Goal: Task Accomplishment & Management: Manage account settings

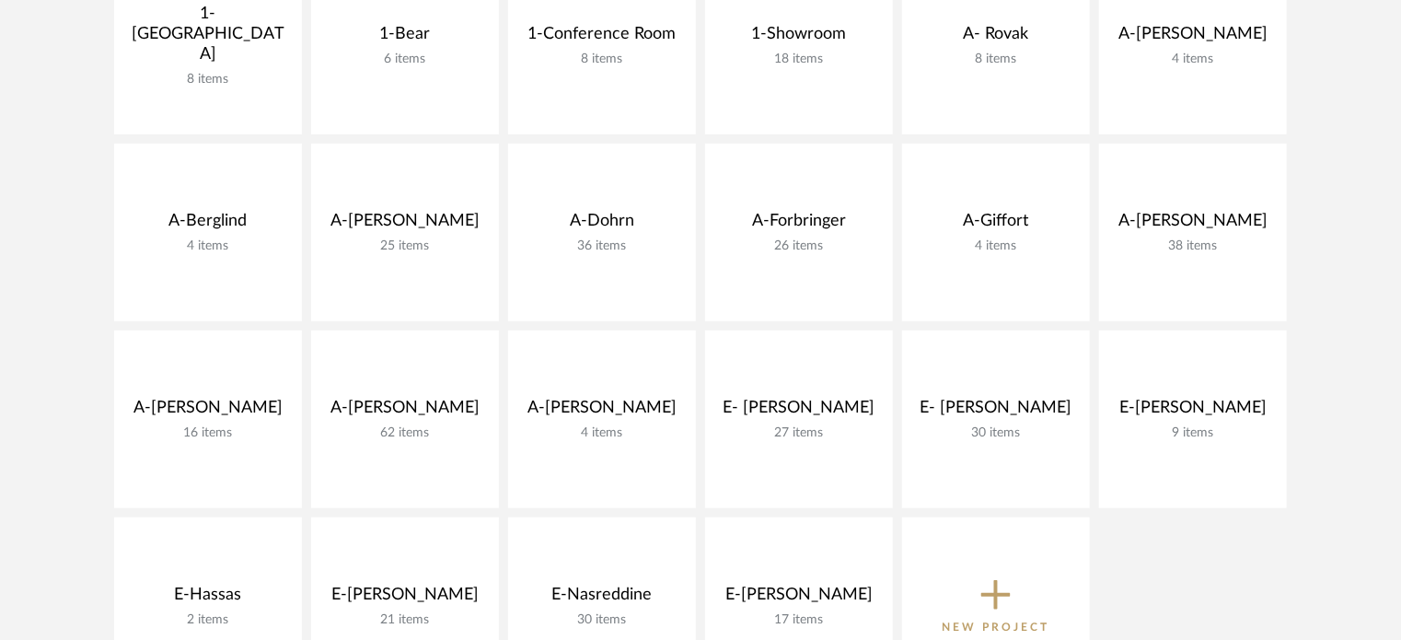
scroll to position [490, 0]
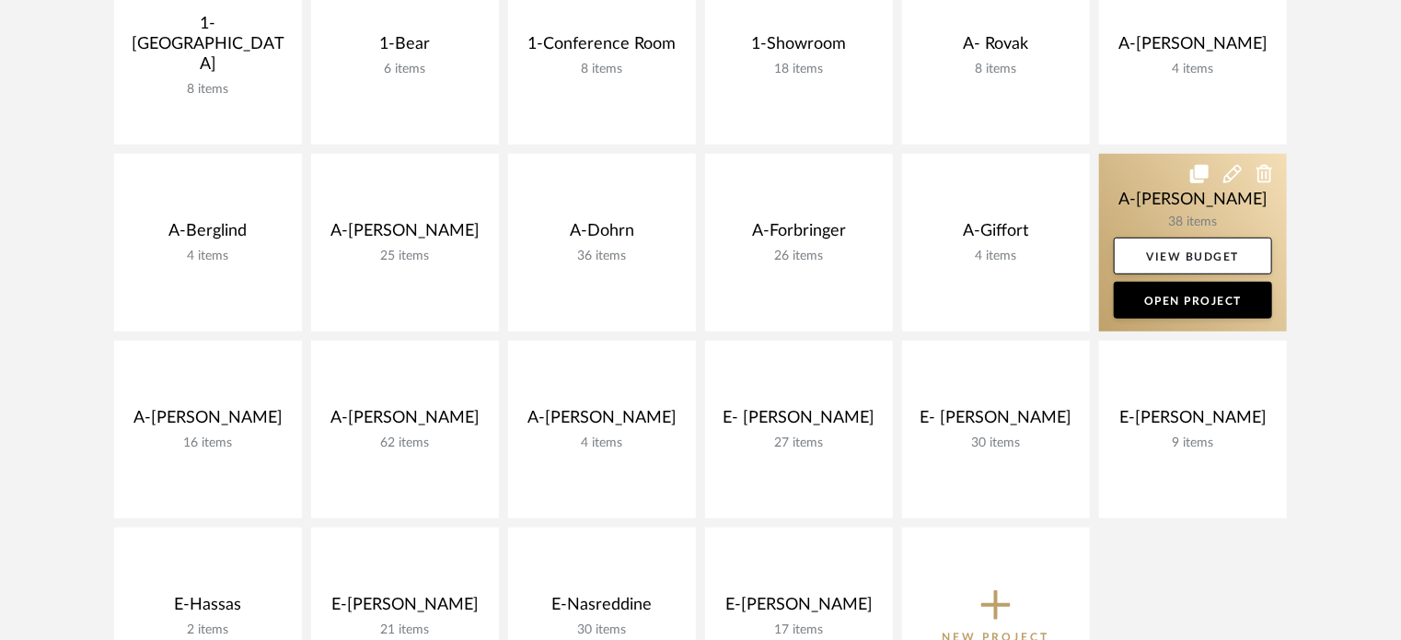
click at [1151, 197] on link at bounding box center [1193, 243] width 188 height 178
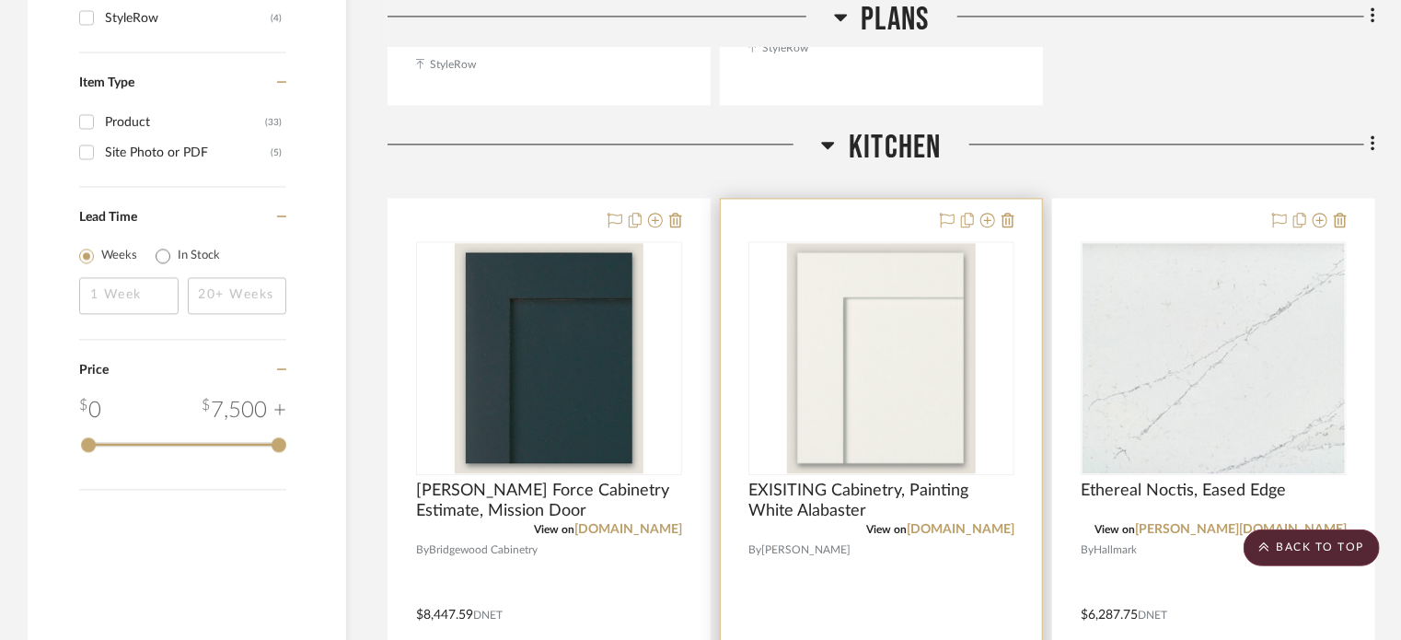
scroll to position [2025, 0]
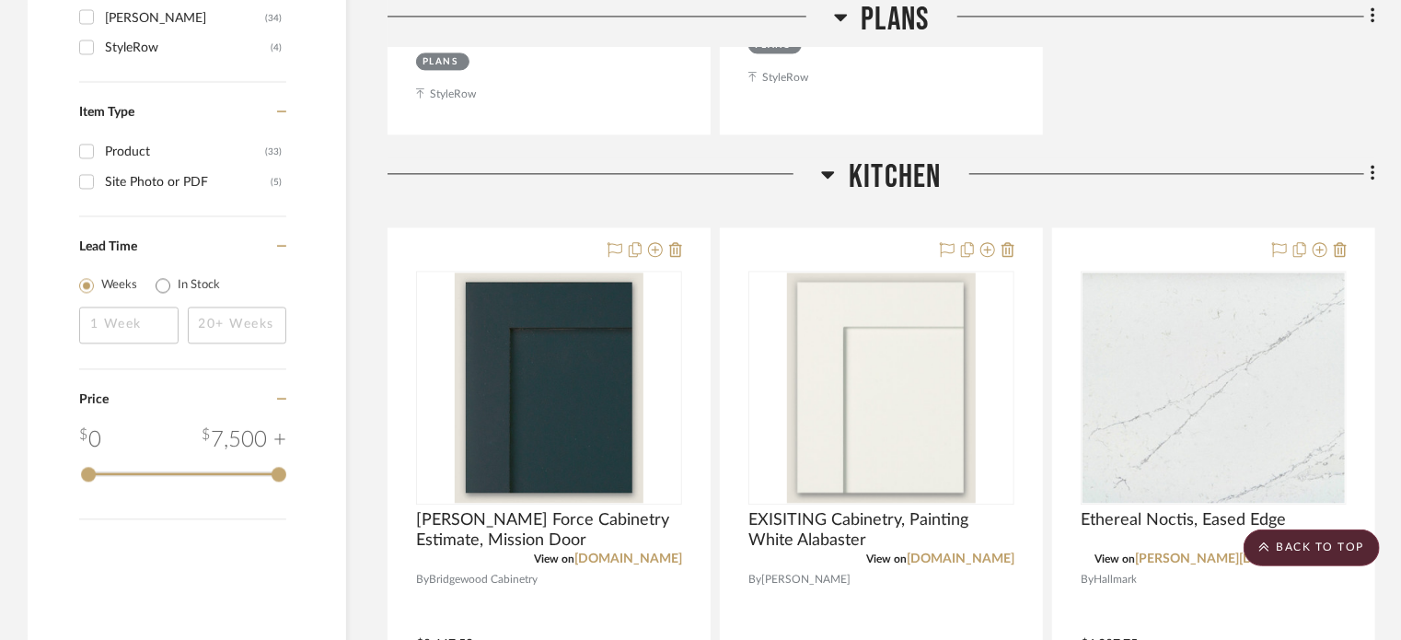
click at [869, 177] on span "Kitchen" at bounding box center [895, 177] width 92 height 40
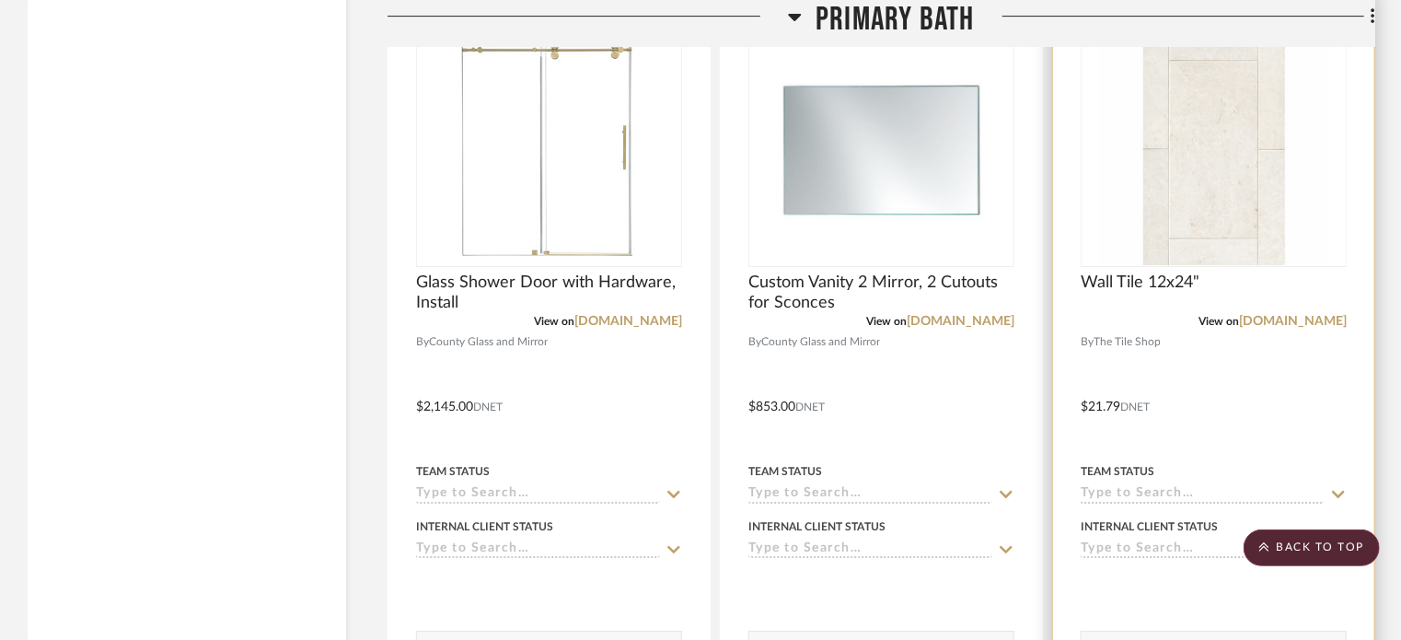
scroll to position [2927, 0]
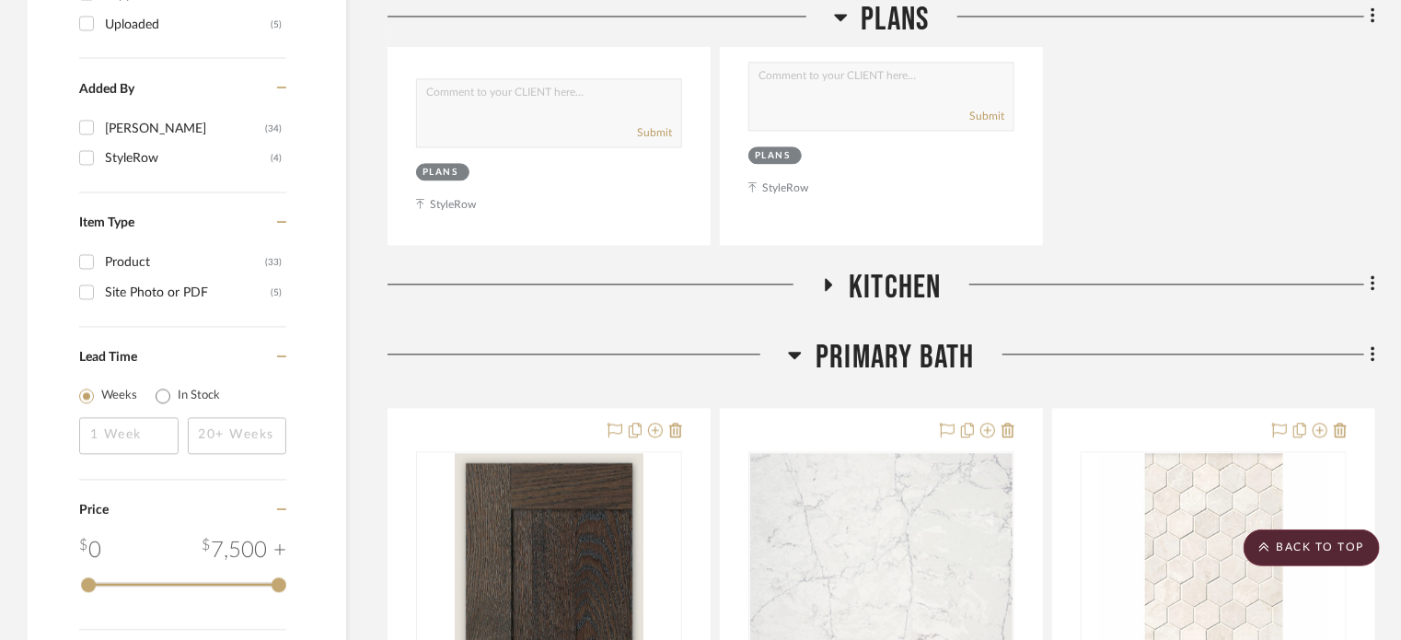
click at [877, 294] on span "Kitchen" at bounding box center [895, 288] width 92 height 40
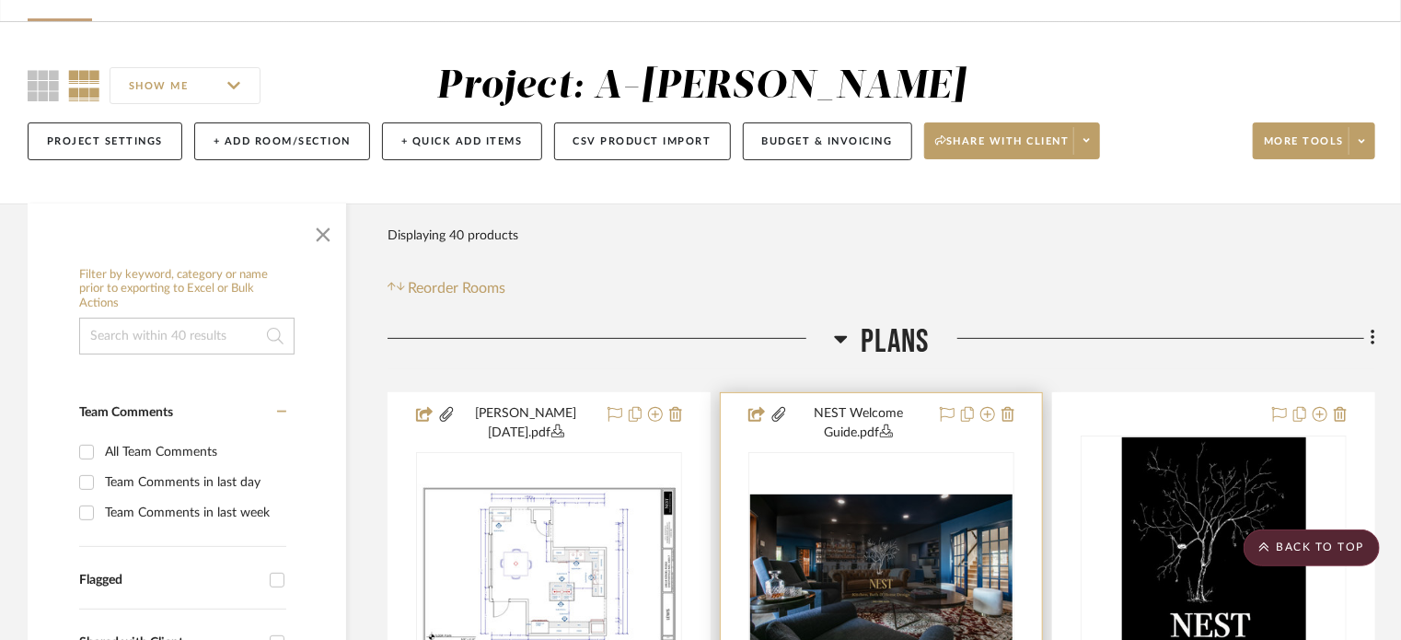
scroll to position [74, 0]
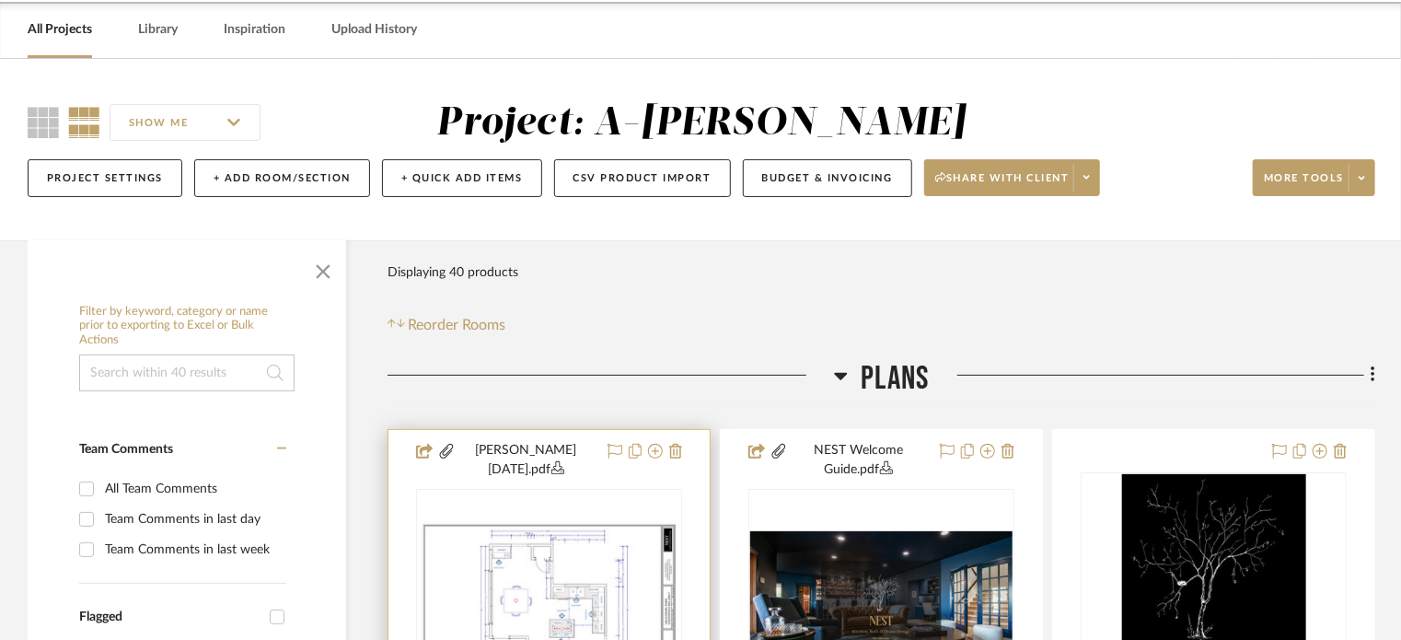
click at [0, 0] on div at bounding box center [0, 0] width 0 height 0
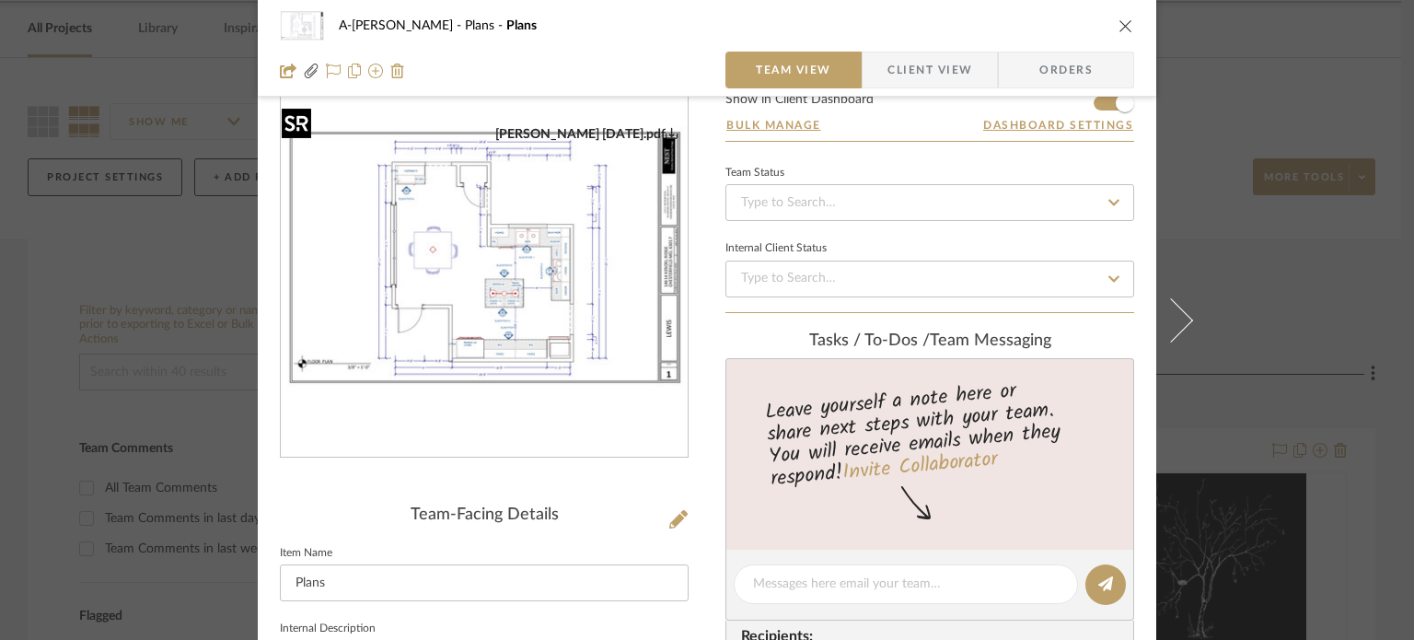
scroll to position [460, 0]
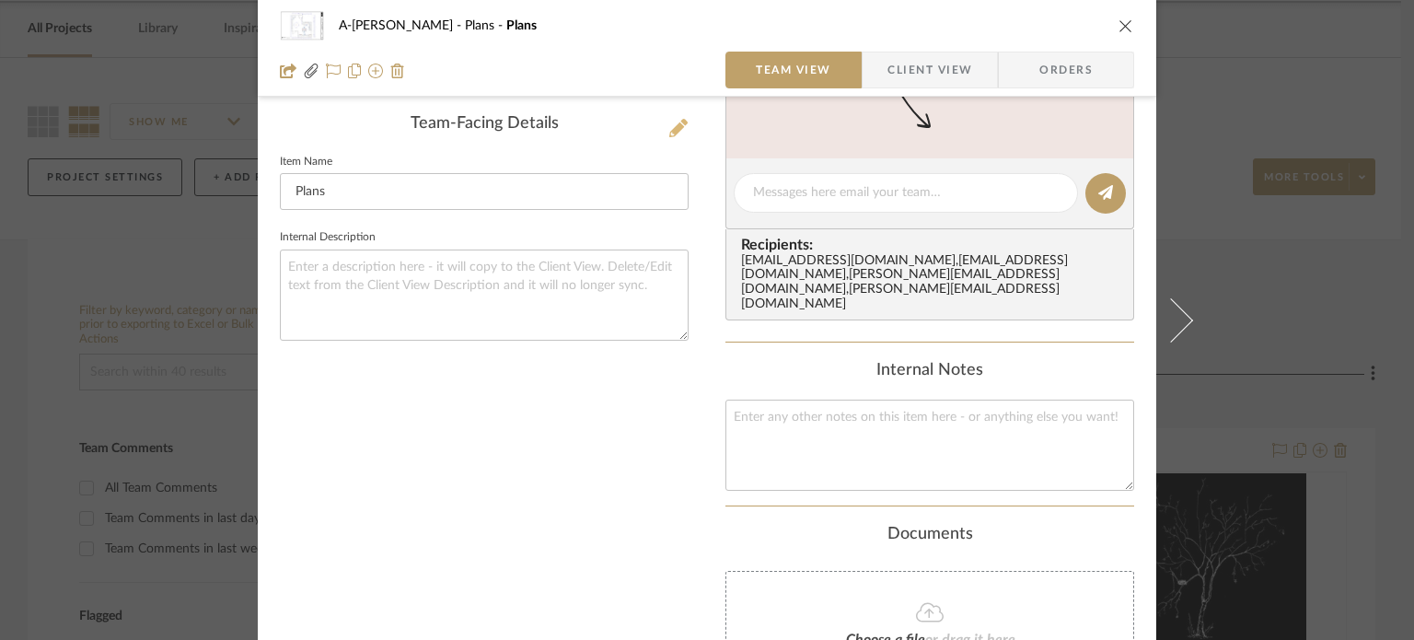
click at [674, 121] on icon at bounding box center [678, 128] width 18 height 18
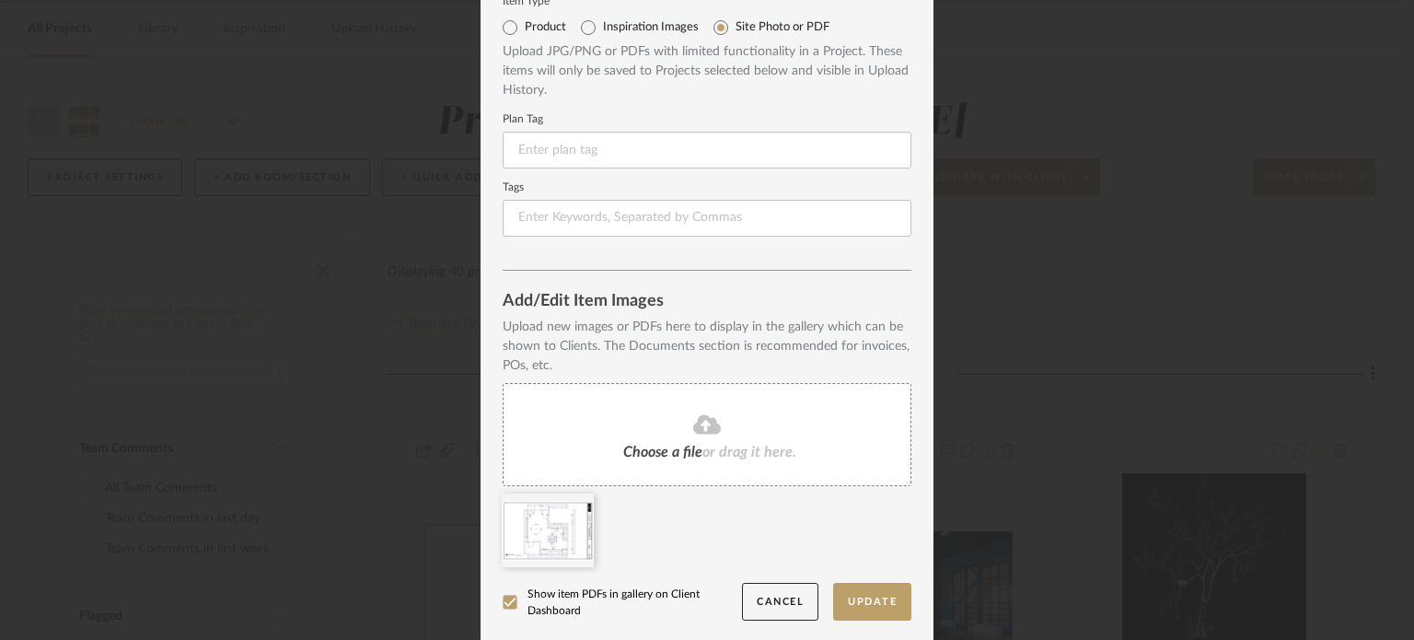
scroll to position [71, 0]
click at [689, 403] on div "Choose a file or drag it here." at bounding box center [707, 432] width 409 height 103
click at [678, 497] on fa-icon at bounding box center [684, 504] width 13 height 22
click at [858, 587] on button "Update" at bounding box center [872, 600] width 78 height 38
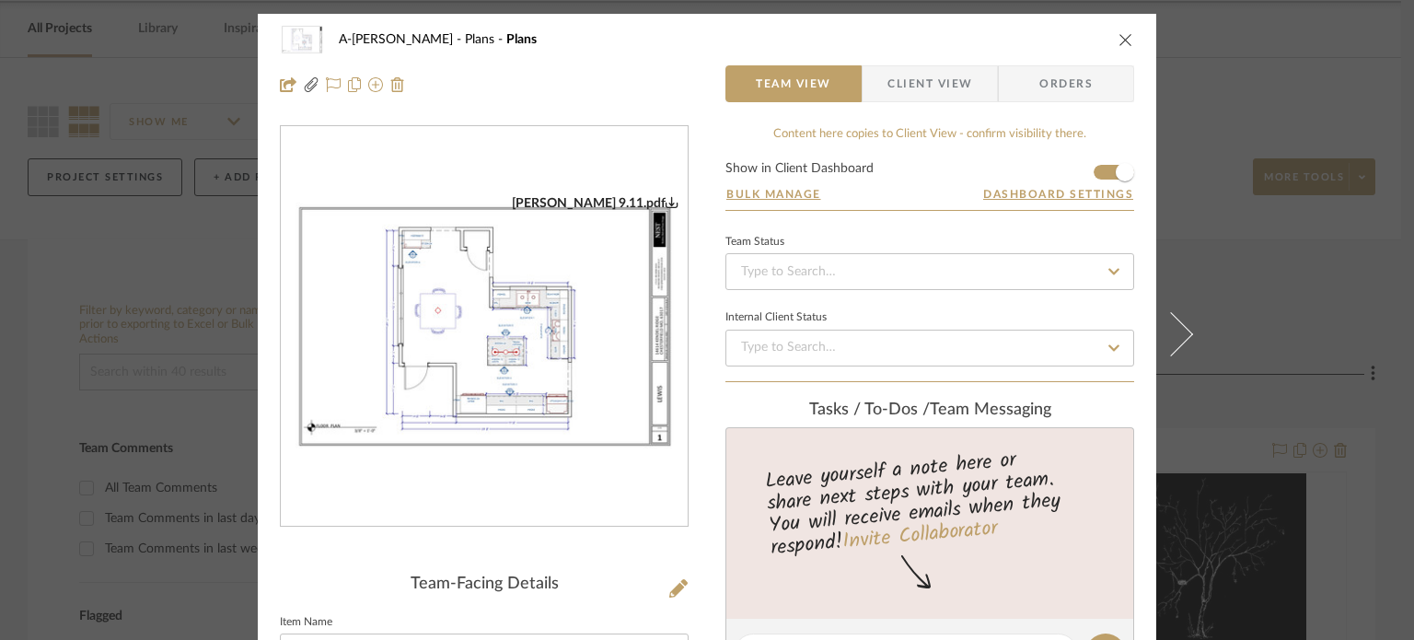
click at [1118, 41] on icon "close" at bounding box center [1125, 39] width 15 height 15
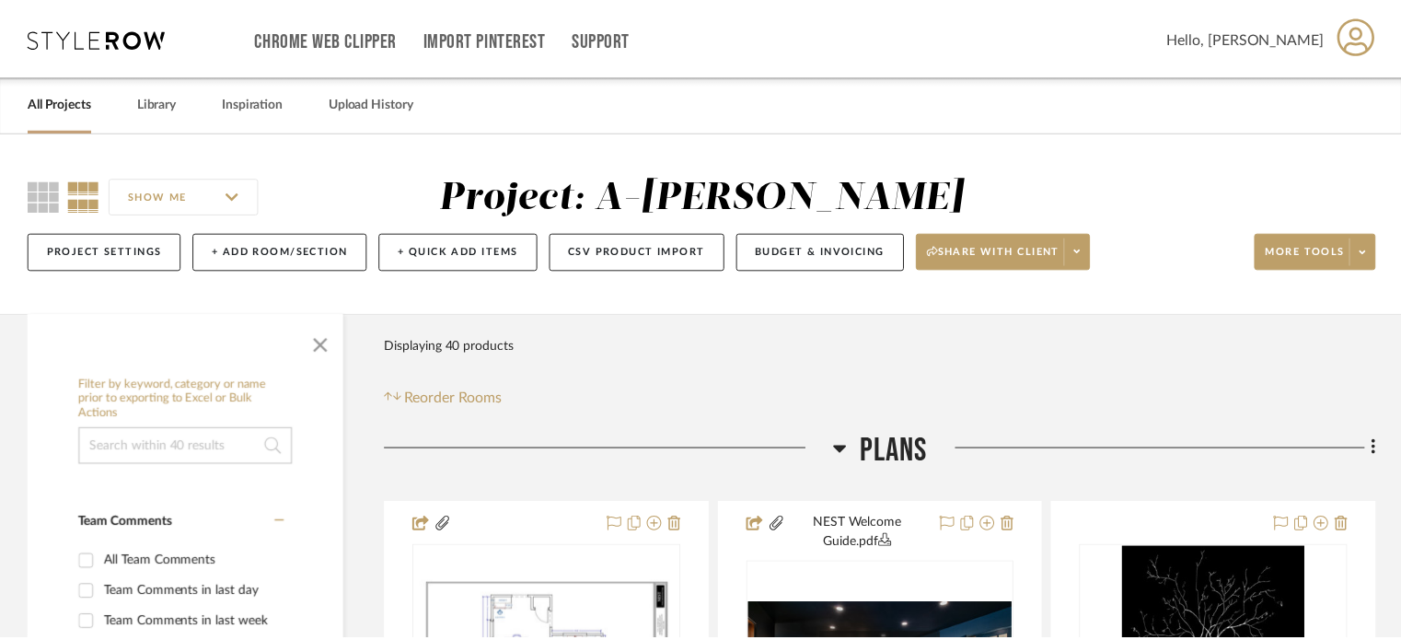
scroll to position [74, 0]
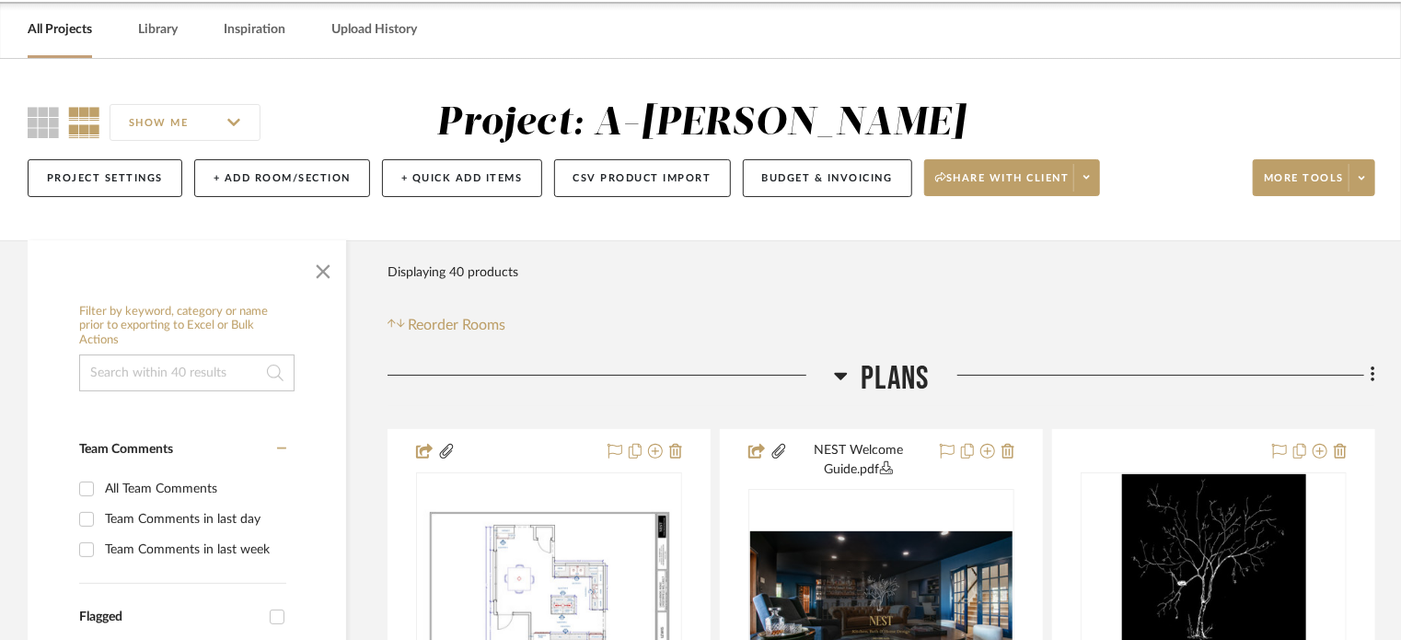
click at [51, 24] on link "All Projects" at bounding box center [60, 29] width 64 height 25
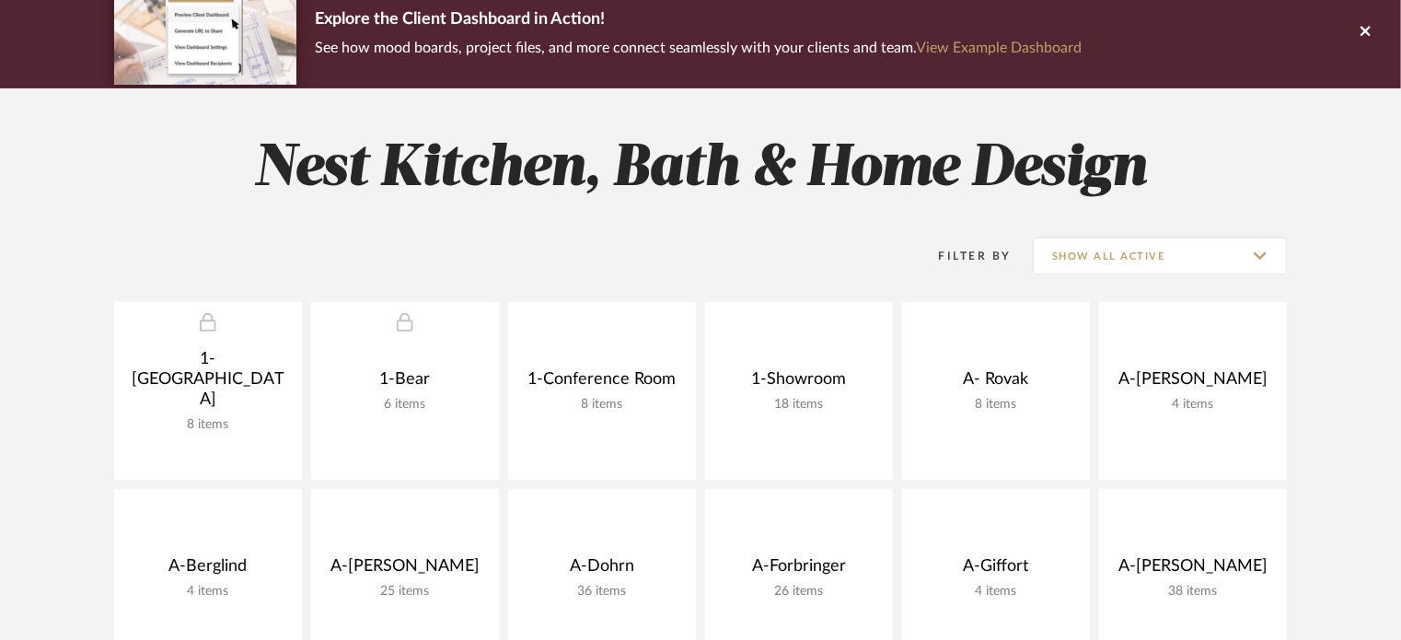
scroll to position [350, 0]
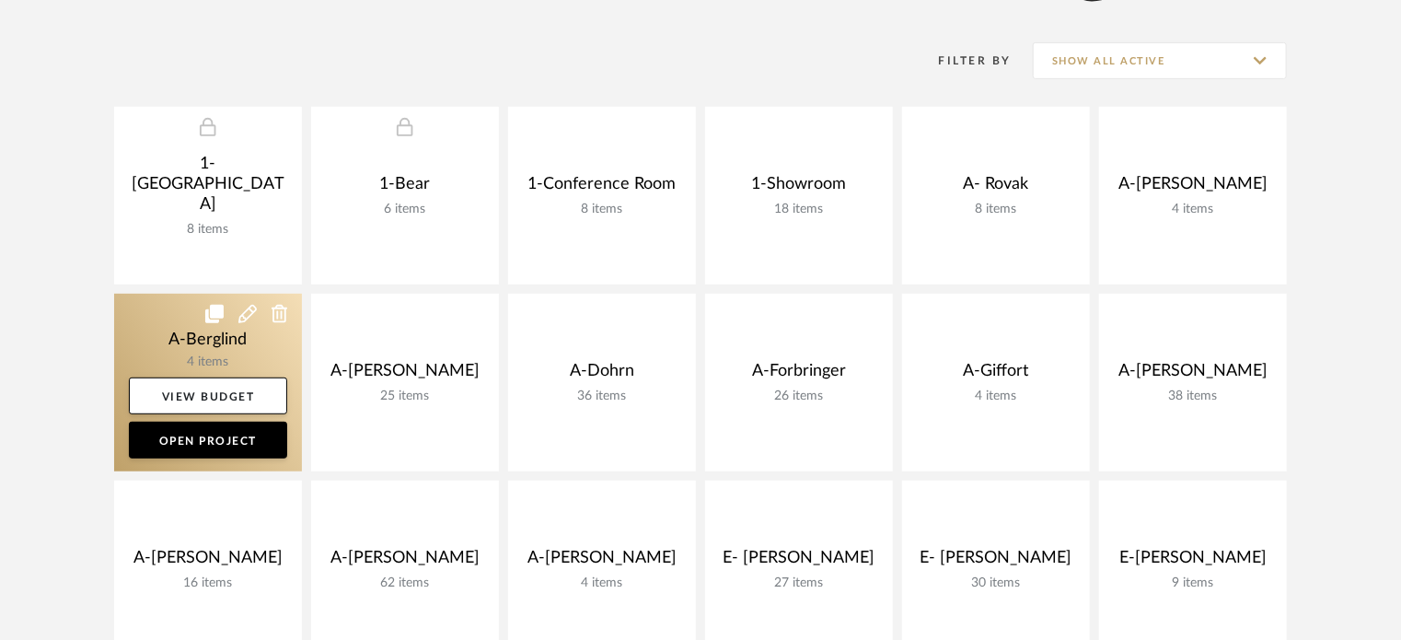
click at [187, 350] on link at bounding box center [208, 383] width 188 height 178
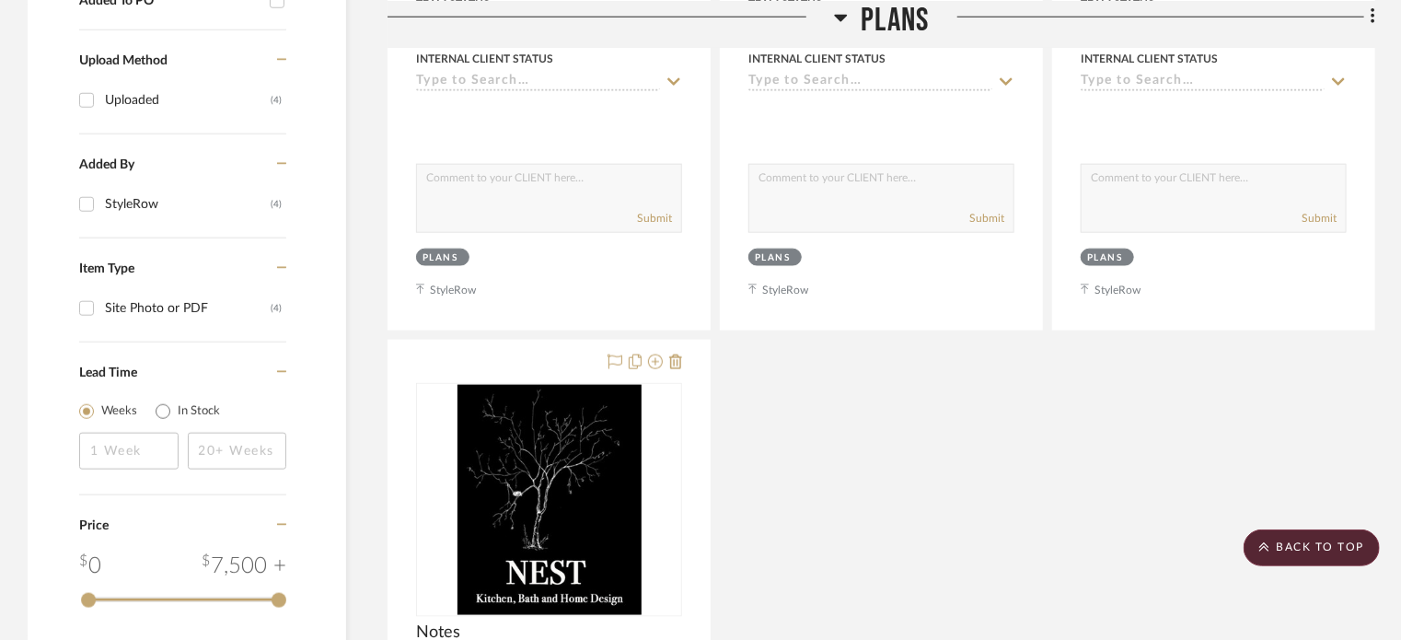
scroll to position [1013, 0]
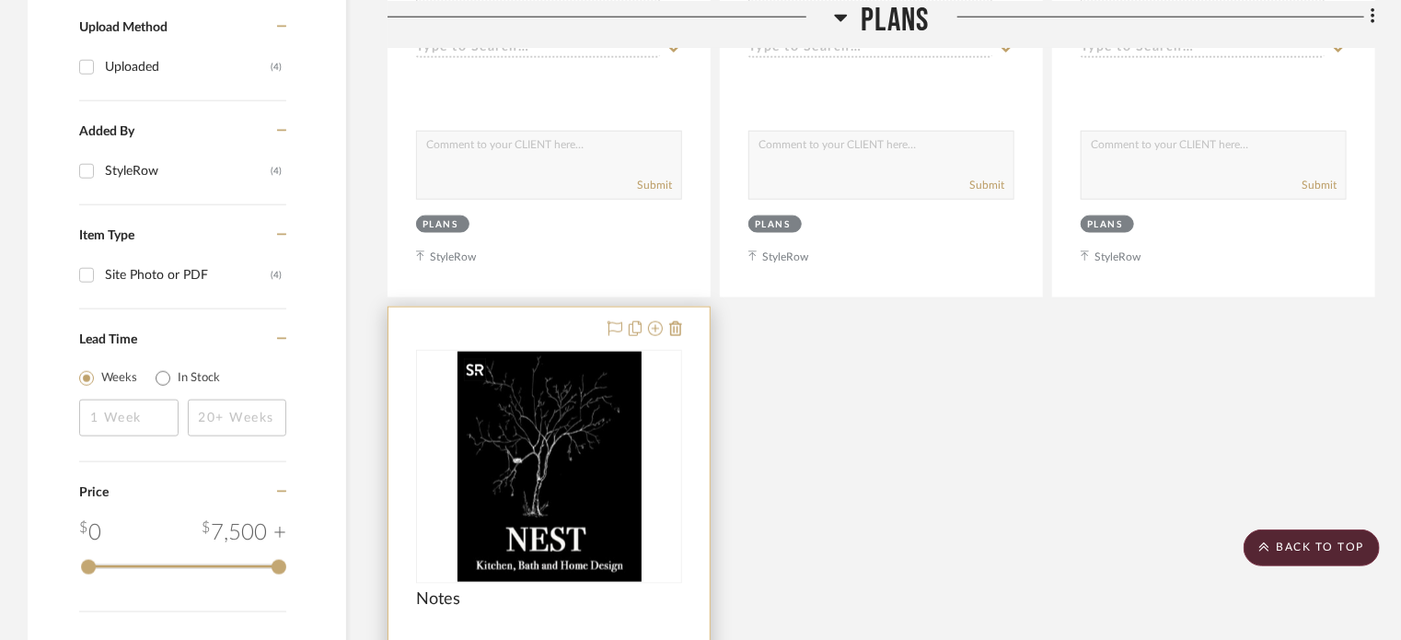
click at [0, 0] on img at bounding box center [0, 0] width 0 height 0
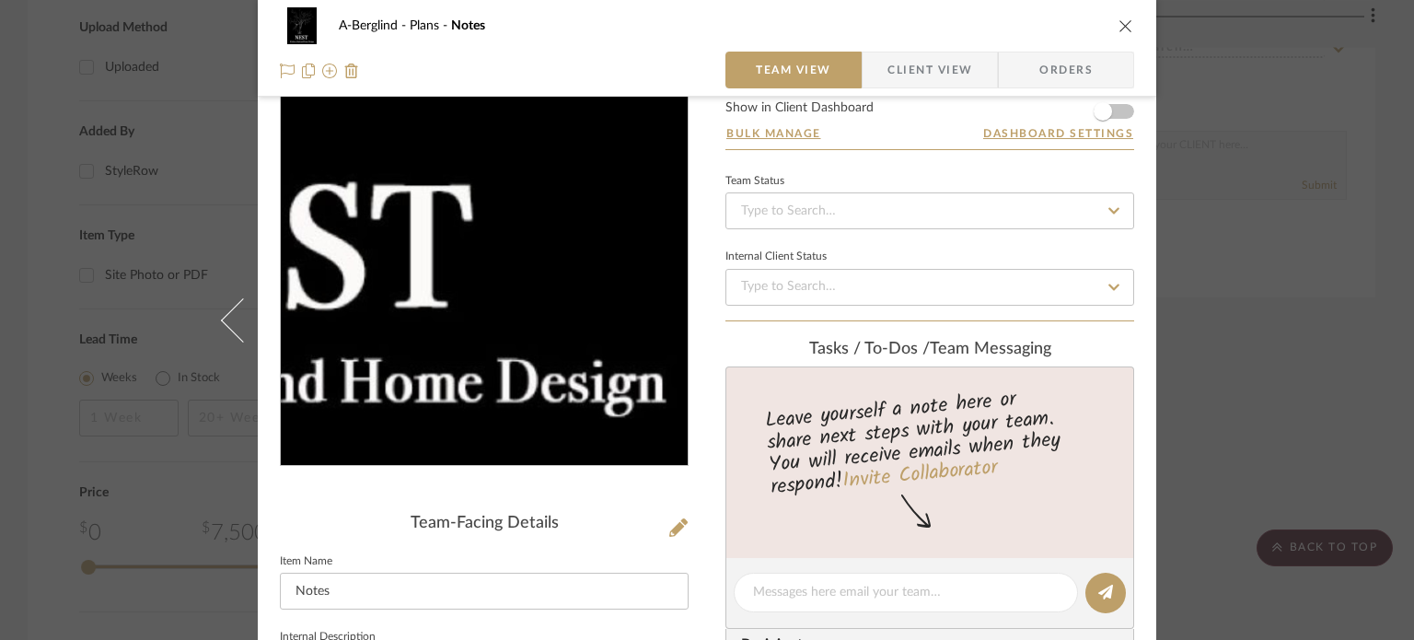
scroll to position [276, 0]
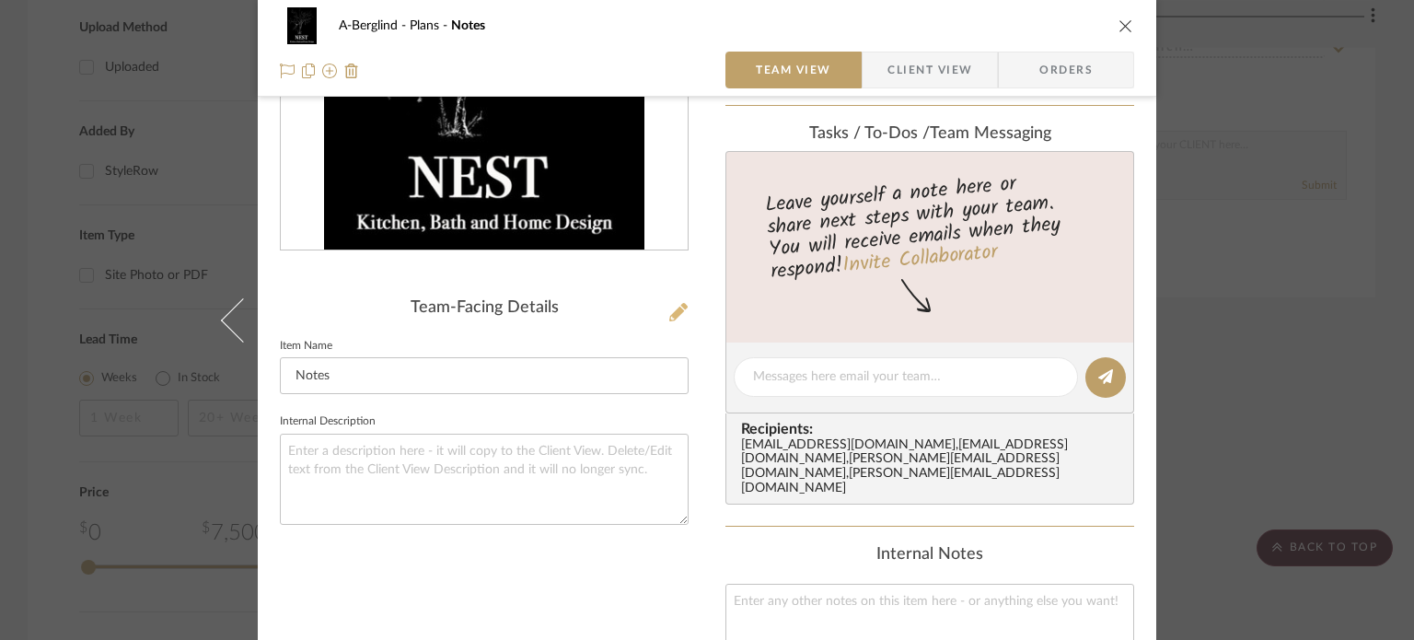
click at [669, 312] on icon at bounding box center [678, 312] width 18 height 18
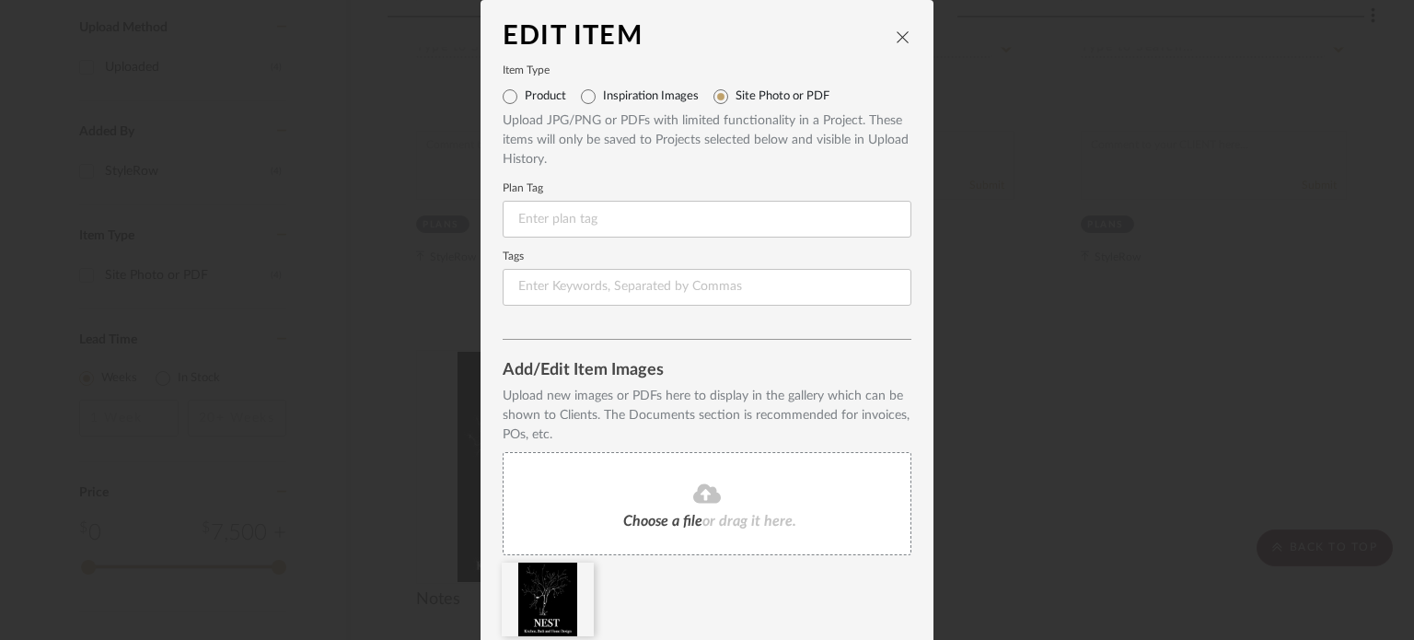
click at [616, 515] on div "Choose a file or drag it here." at bounding box center [707, 503] width 409 height 103
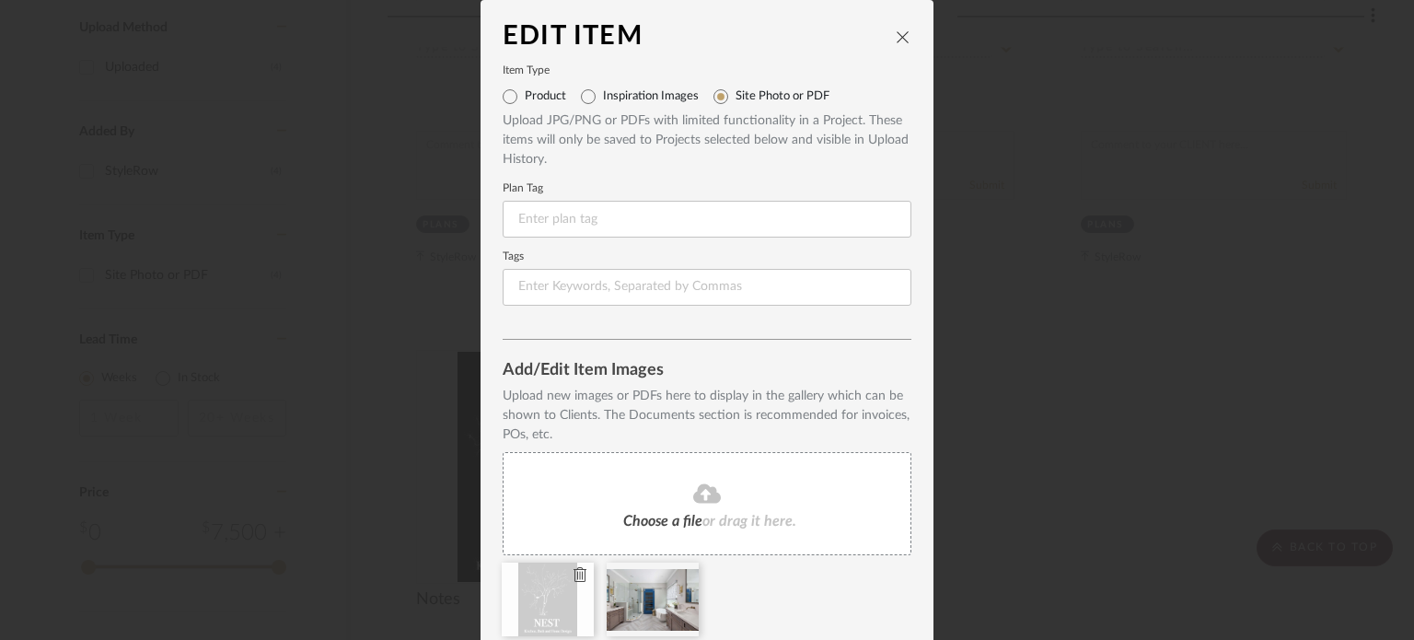
click at [573, 573] on icon at bounding box center [579, 574] width 13 height 15
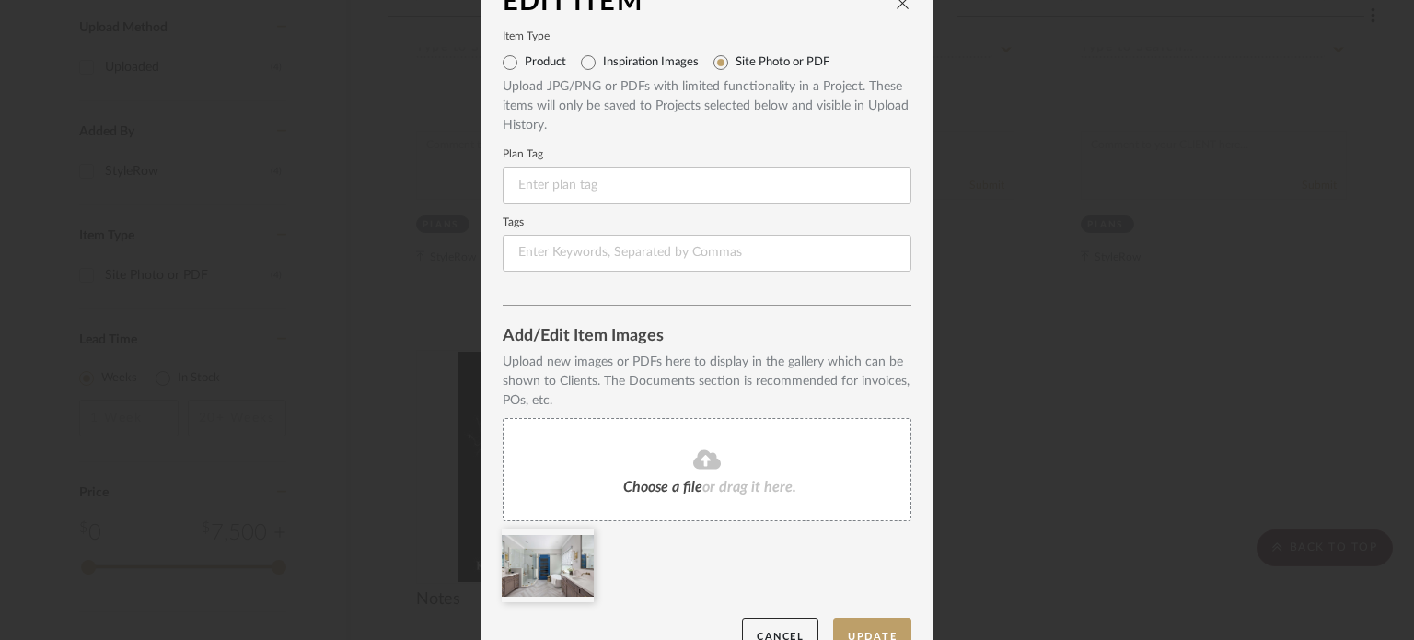
scroll to position [71, 0]
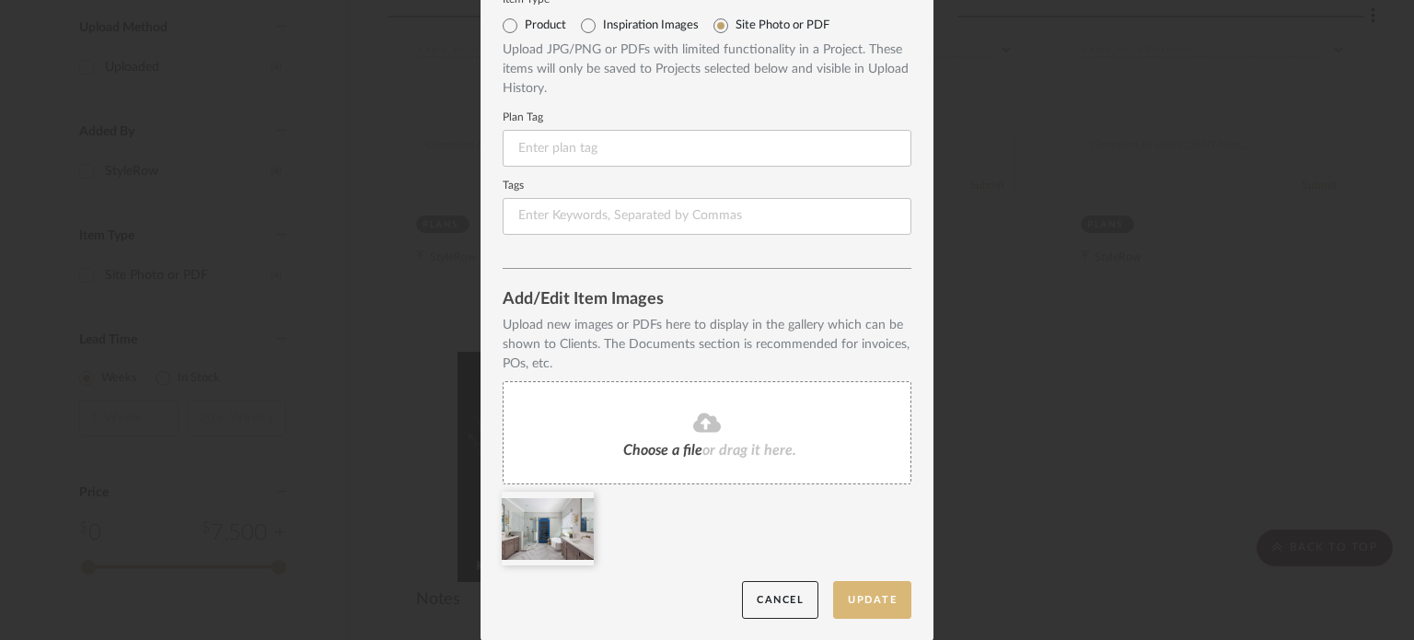
click at [865, 605] on button "Update" at bounding box center [872, 600] width 78 height 38
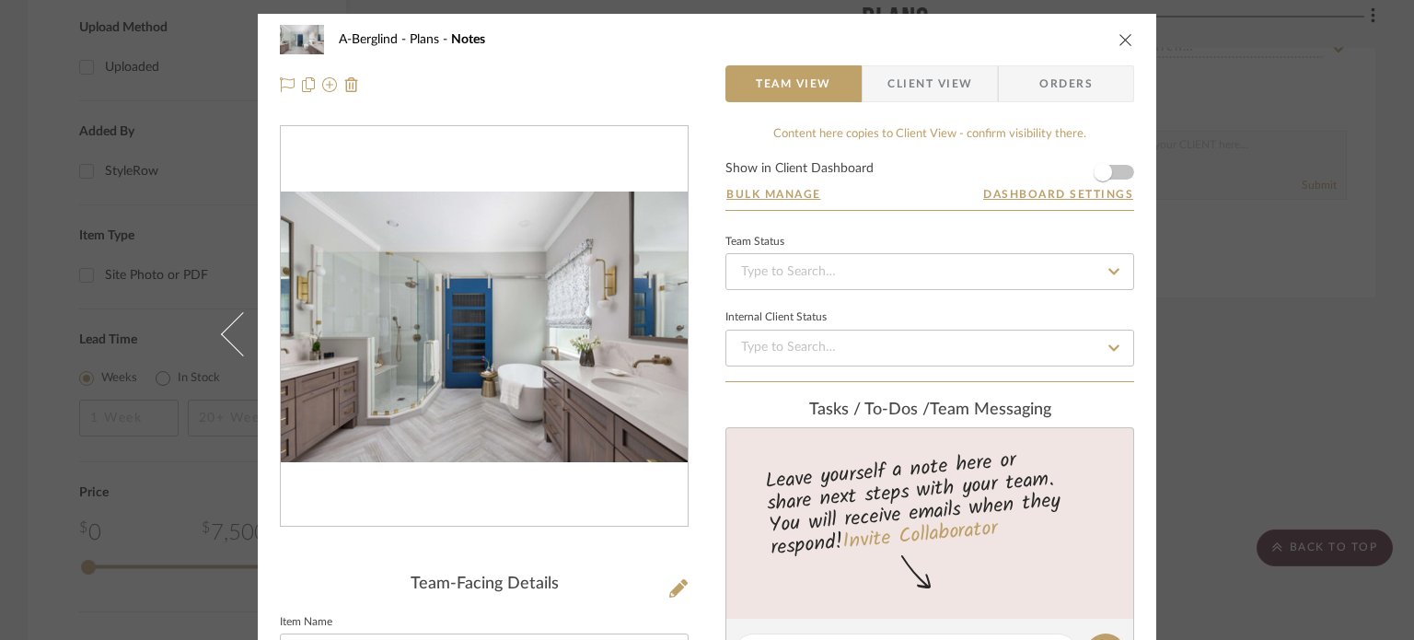
click at [1259, 327] on div "A-Berglind Plans Notes Team View Client View Orders Team-Facing Details Item Na…" at bounding box center [707, 320] width 1414 height 640
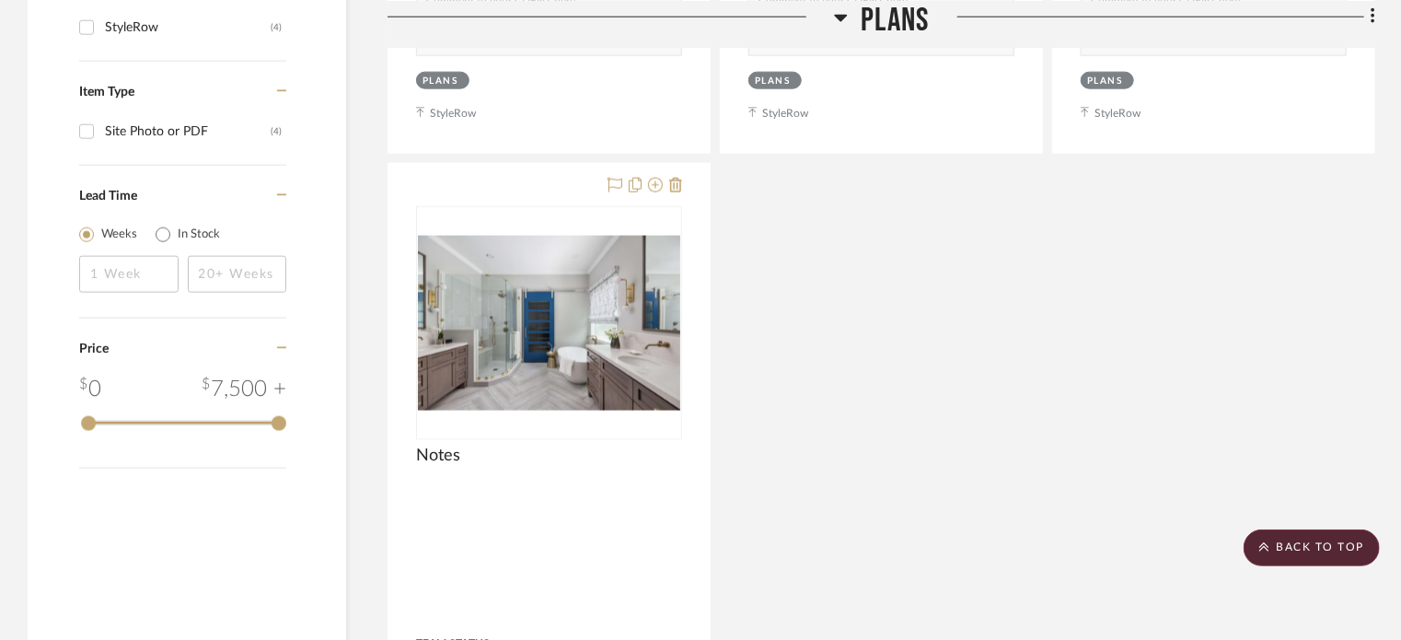
scroll to position [1105, 0]
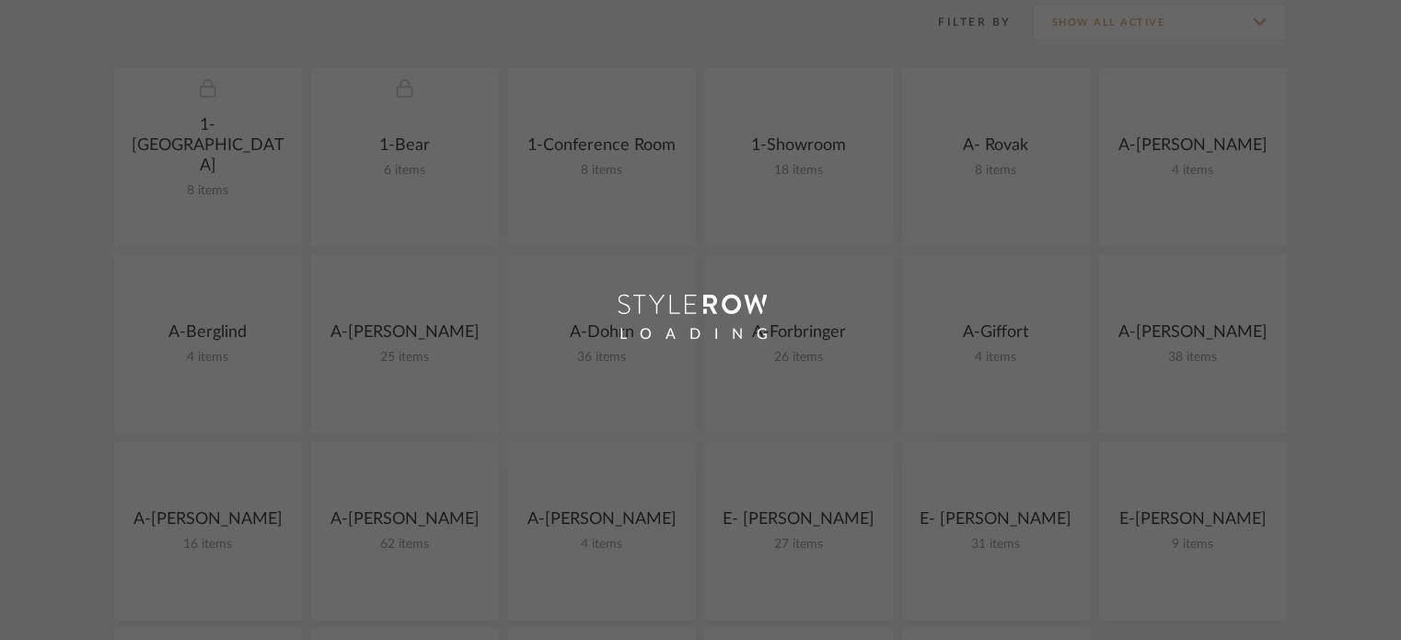
scroll to position [350, 0]
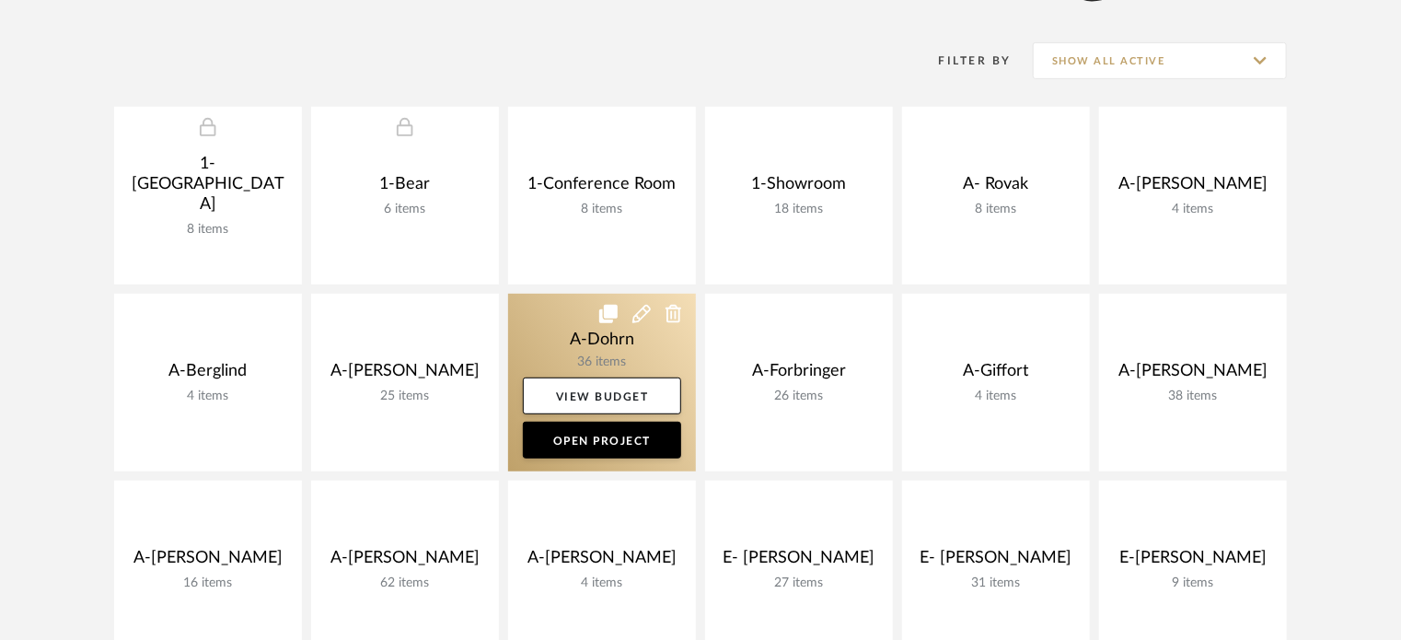
click at [568, 342] on link at bounding box center [602, 383] width 188 height 178
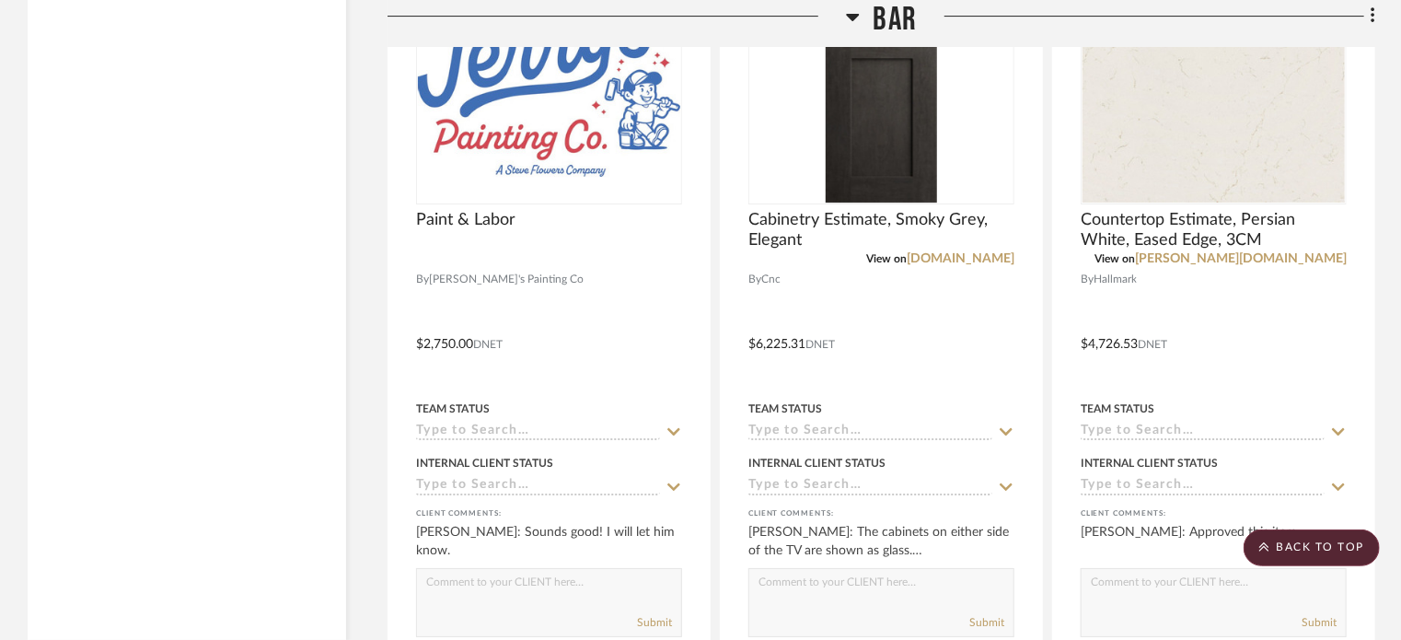
scroll to position [3222, 0]
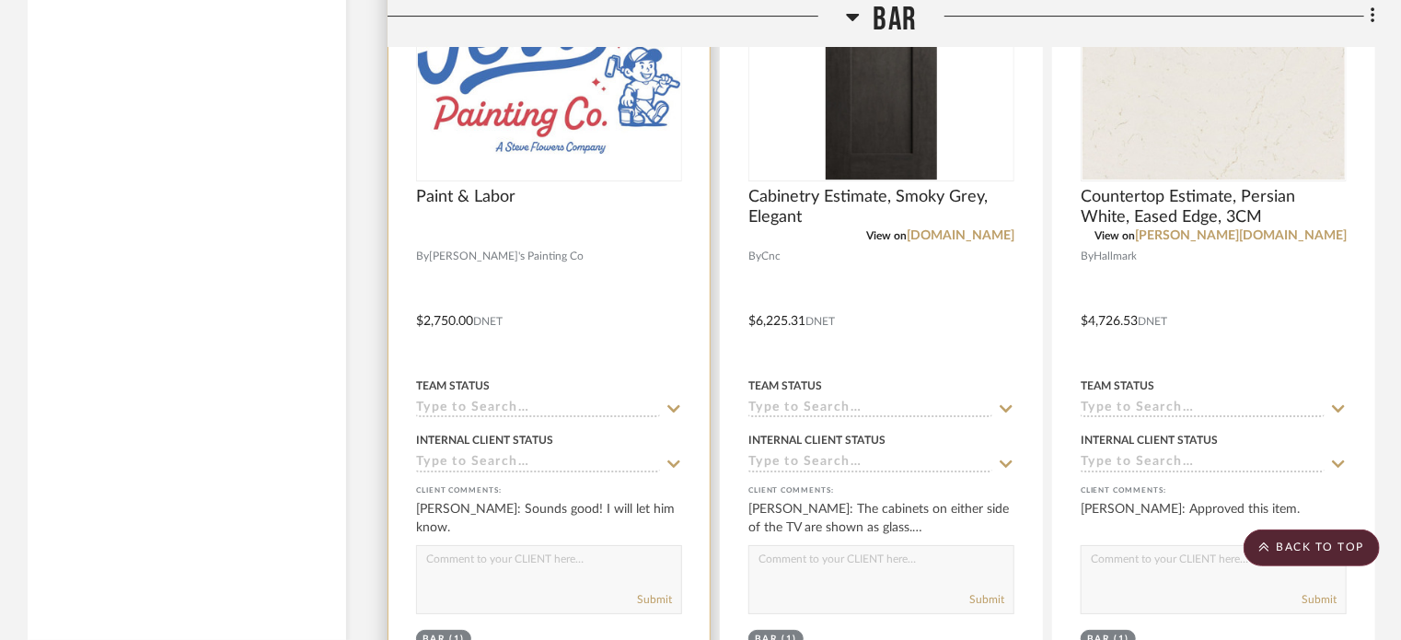
click at [514, 244] on div at bounding box center [549, 235] width 266 height 17
click at [599, 273] on div at bounding box center [548, 307] width 321 height 805
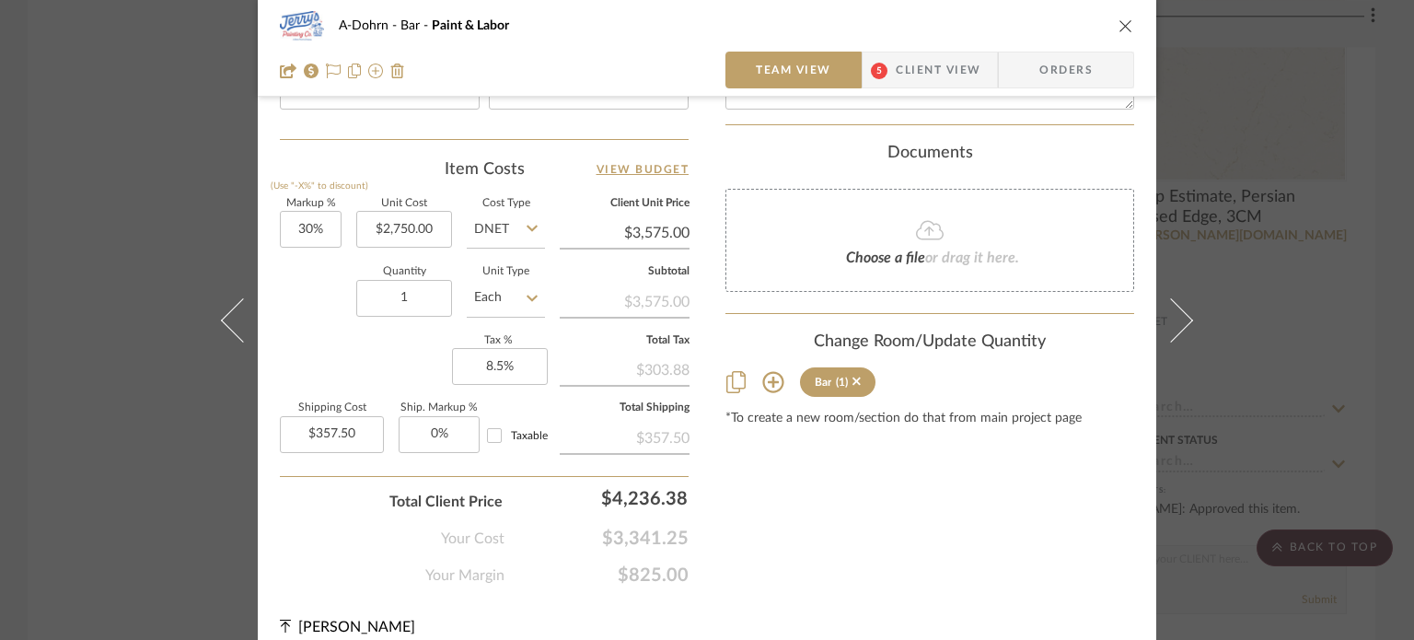
scroll to position [1068, 0]
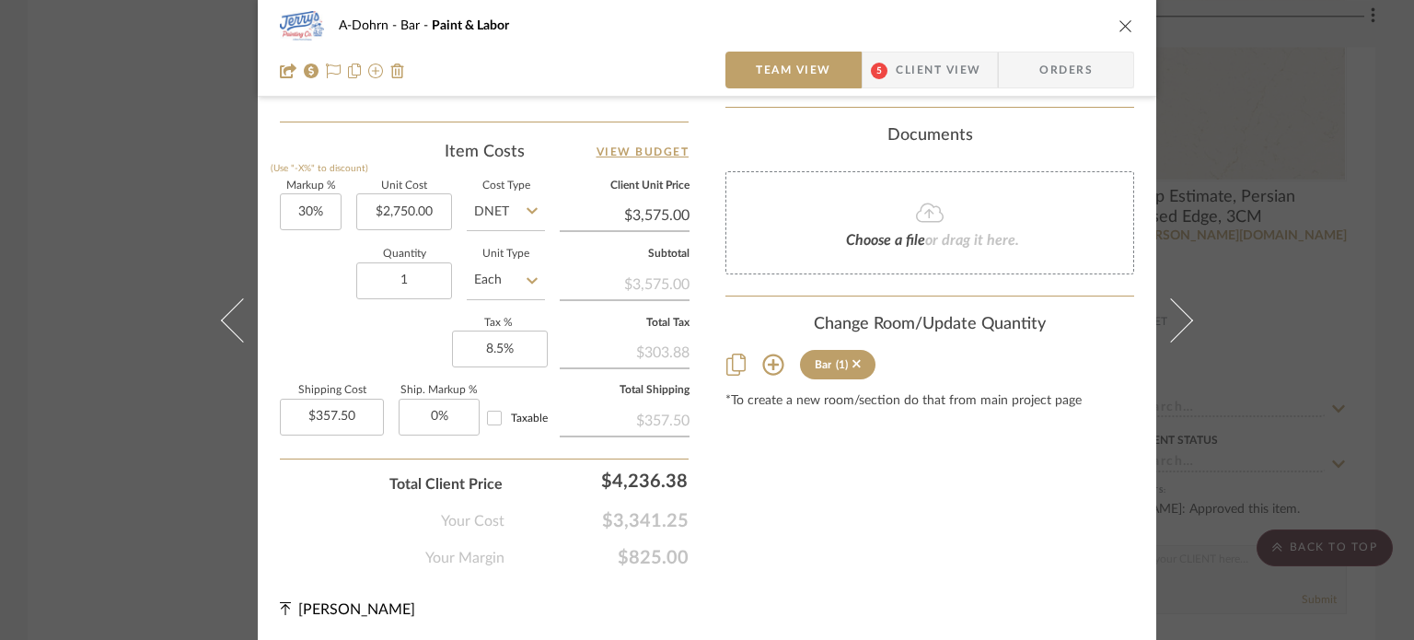
click at [68, 163] on div "A-Dohrn Bar Paint & Labor Team View 5 Client View Orders Team-Facing Details It…" at bounding box center [707, 320] width 1414 height 640
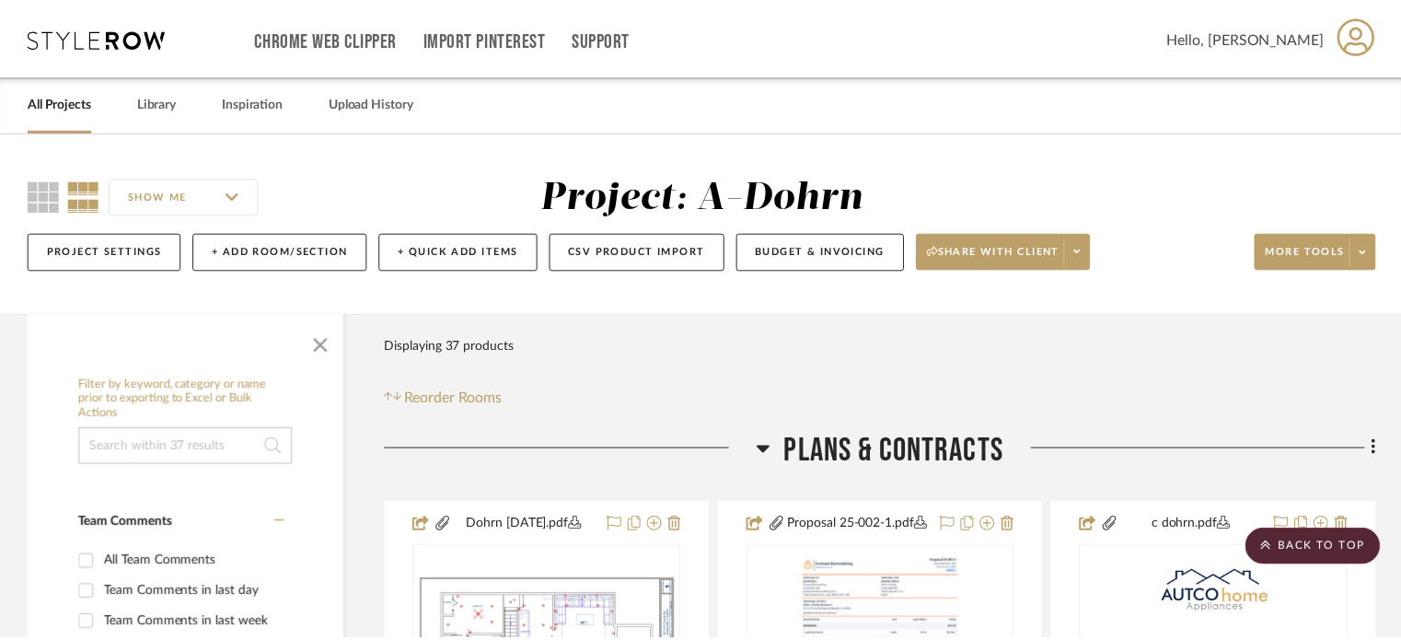
scroll to position [3222, 0]
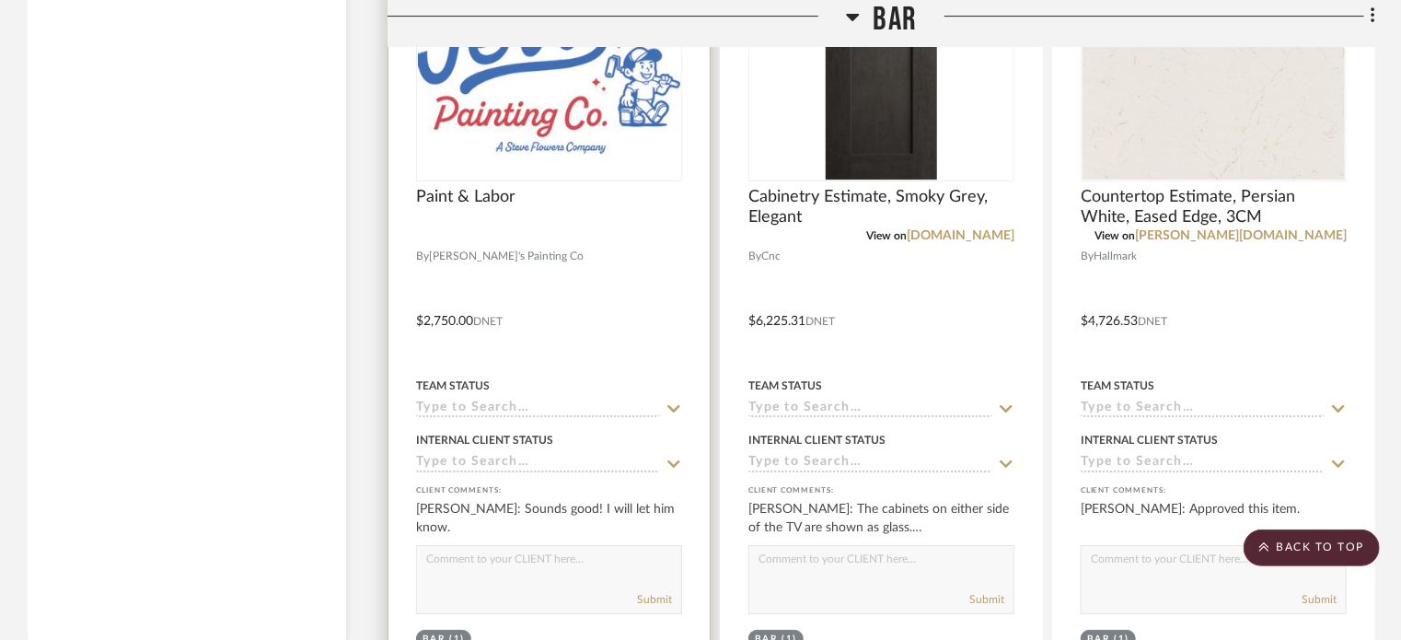
click at [561, 299] on div at bounding box center [548, 307] width 321 height 805
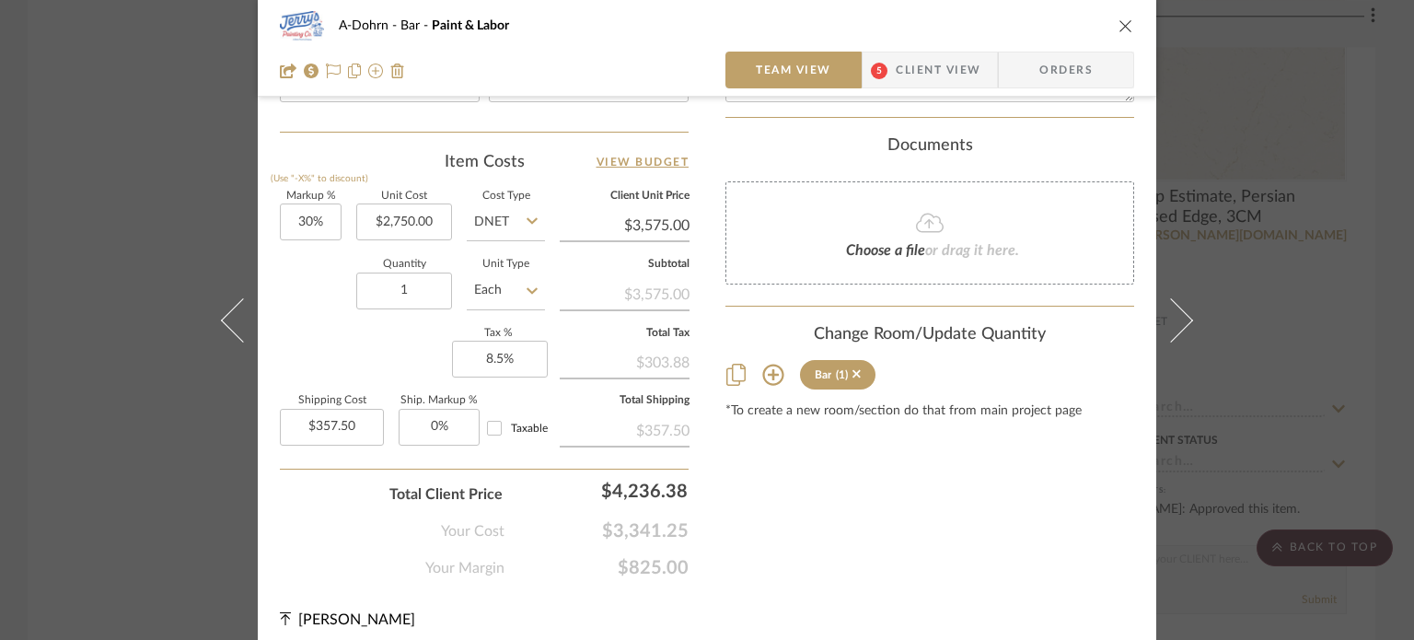
scroll to position [1068, 0]
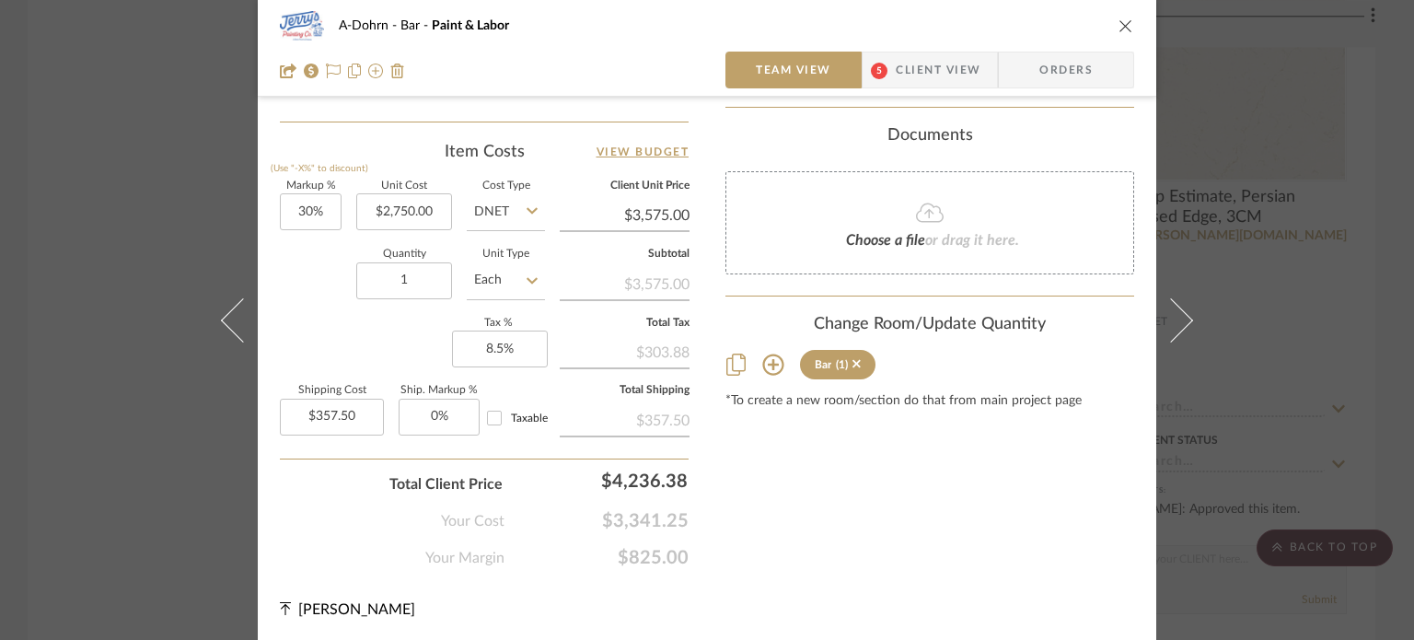
click at [1289, 99] on div "A-Dohrn Bar Paint & Labor Team View 5 Client View Orders Team-Facing Details It…" at bounding box center [707, 320] width 1414 height 640
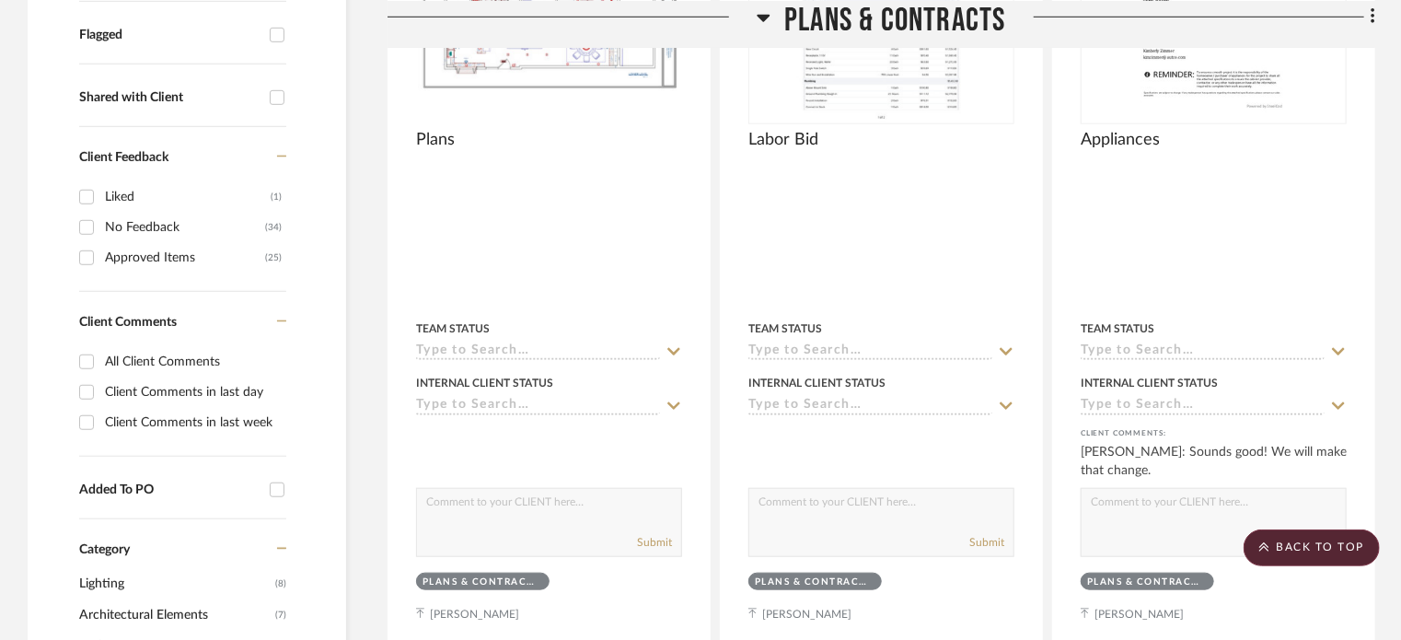
scroll to position [0, 0]
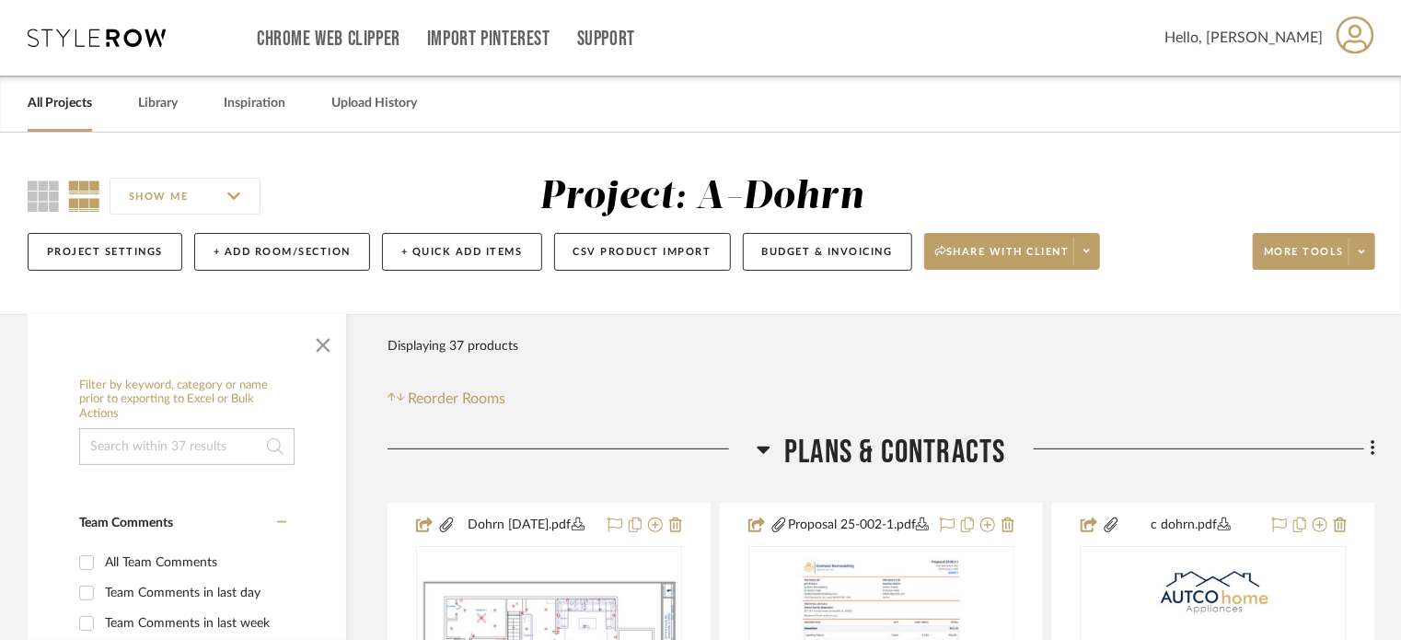
click at [70, 105] on link "All Projects" at bounding box center [60, 103] width 64 height 25
